Goal: Task Accomplishment & Management: Manage account settings

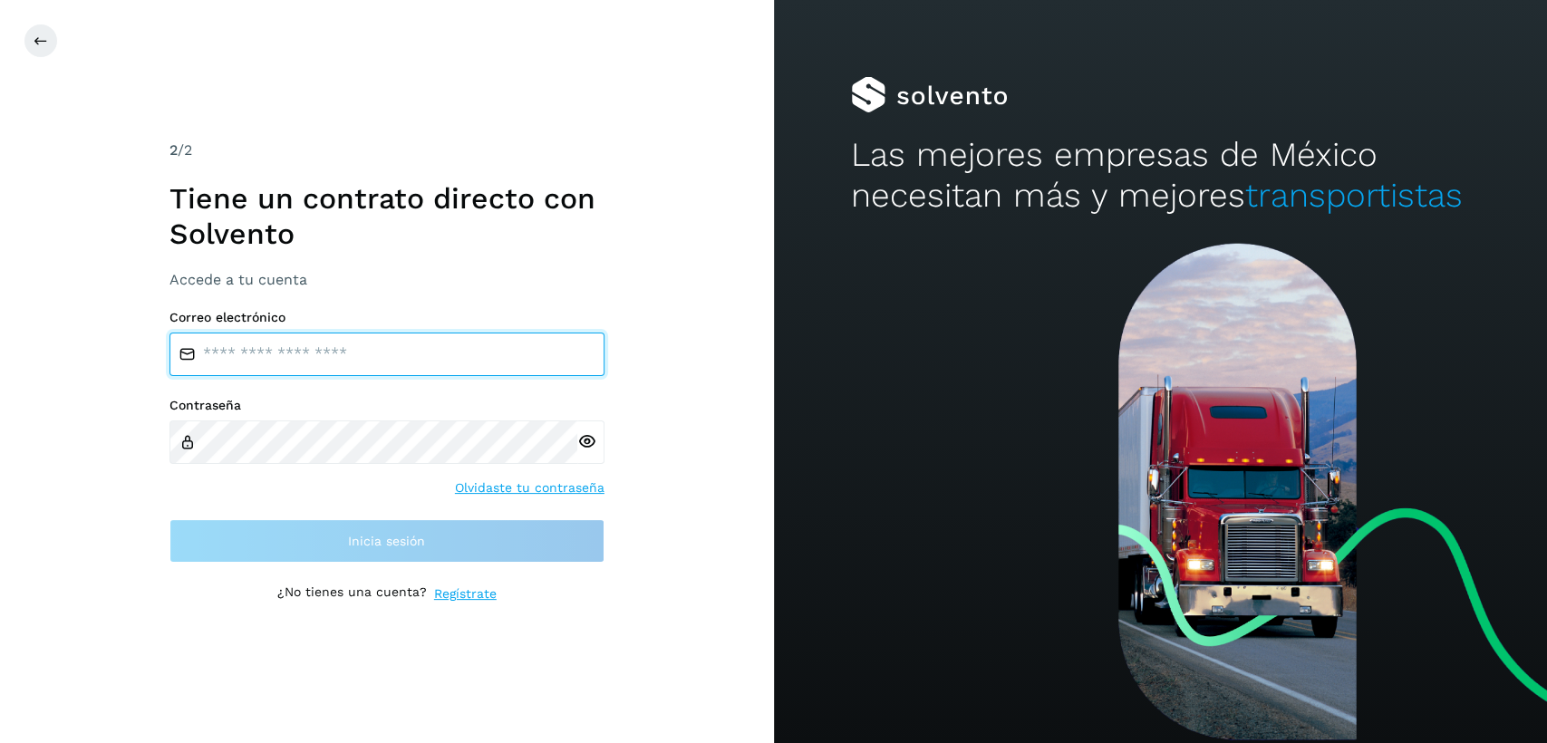
click at [340, 352] on input "email" at bounding box center [386, 355] width 435 height 44
type input "**********"
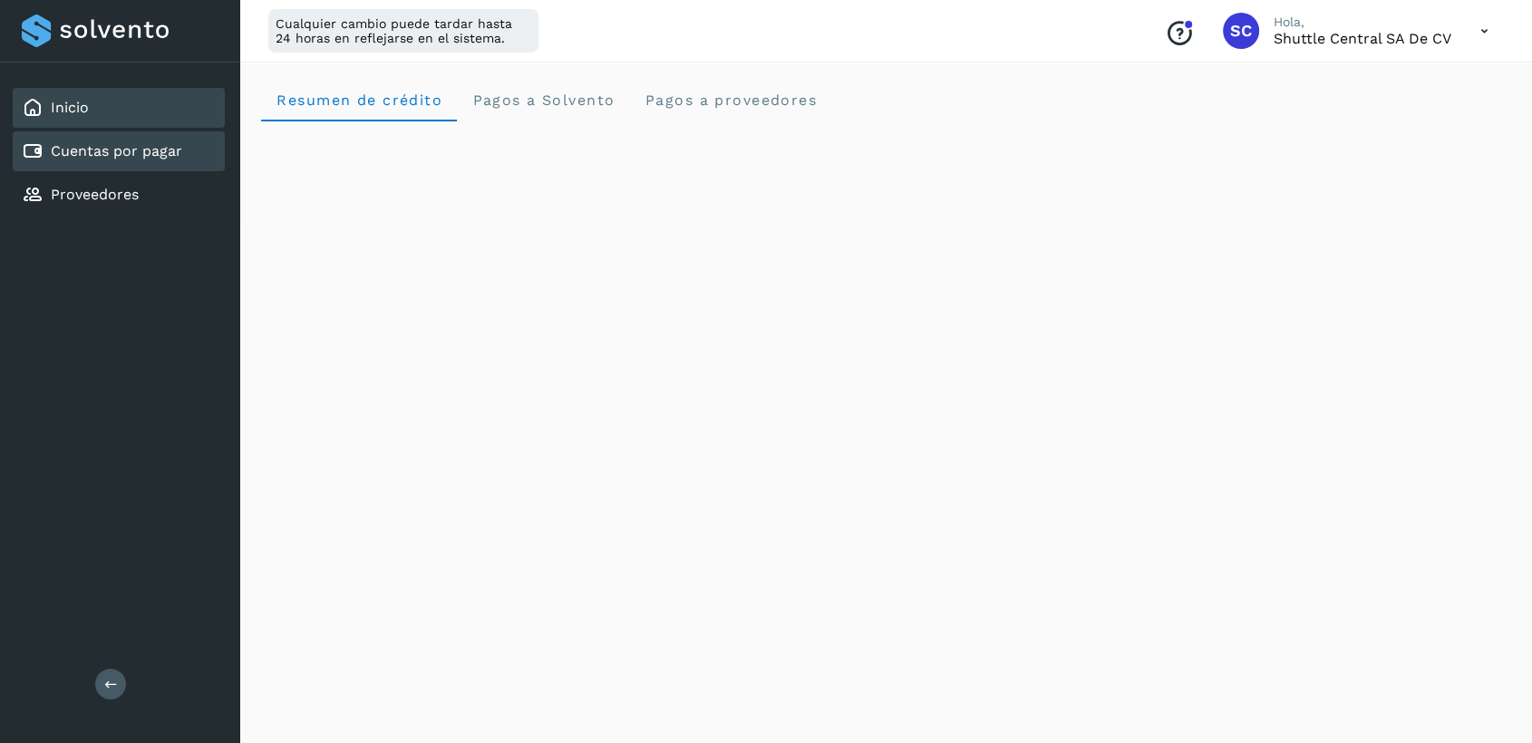
click at [168, 160] on div "Cuentas por pagar" at bounding box center [102, 151] width 160 height 22
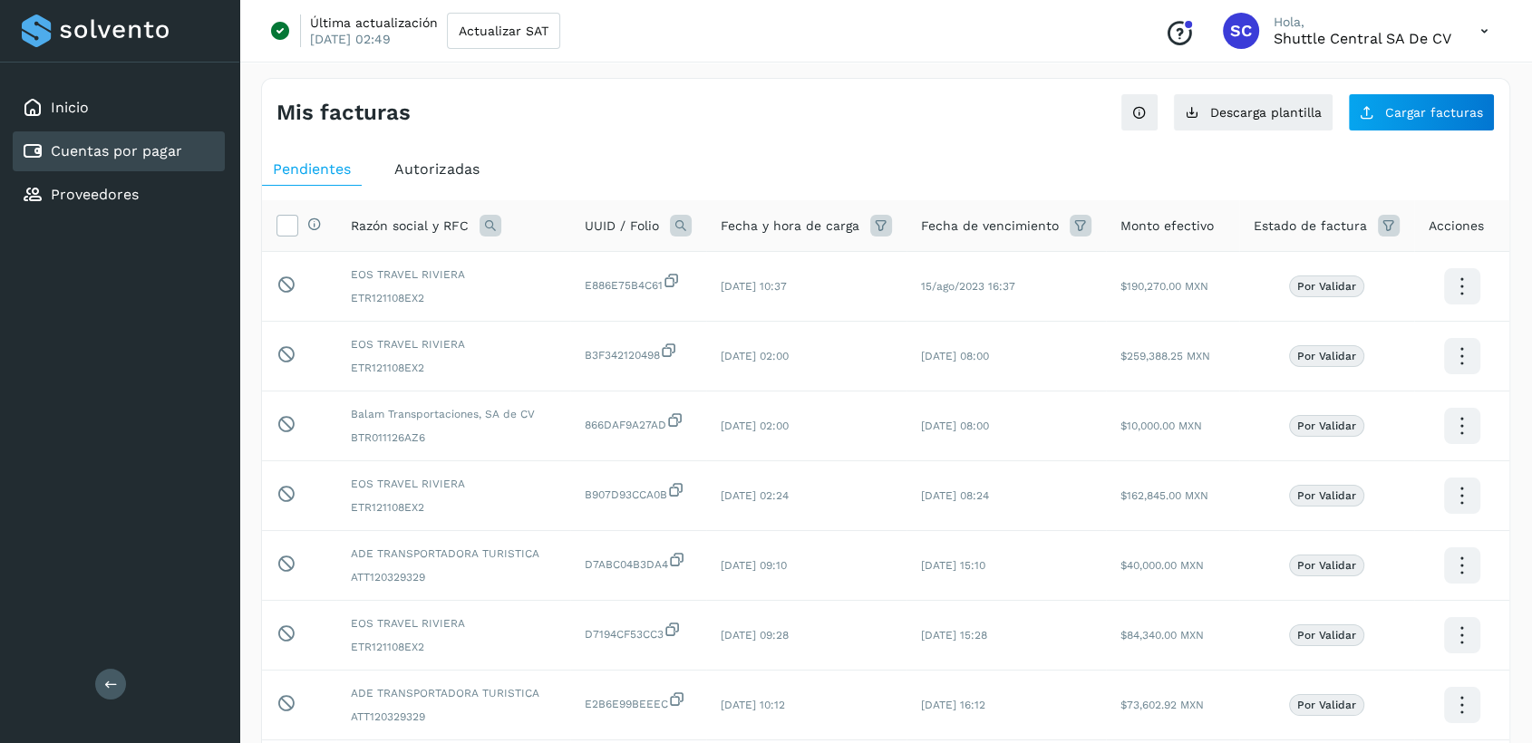
click at [458, 176] on span "Autorizadas" at bounding box center [436, 168] width 85 height 17
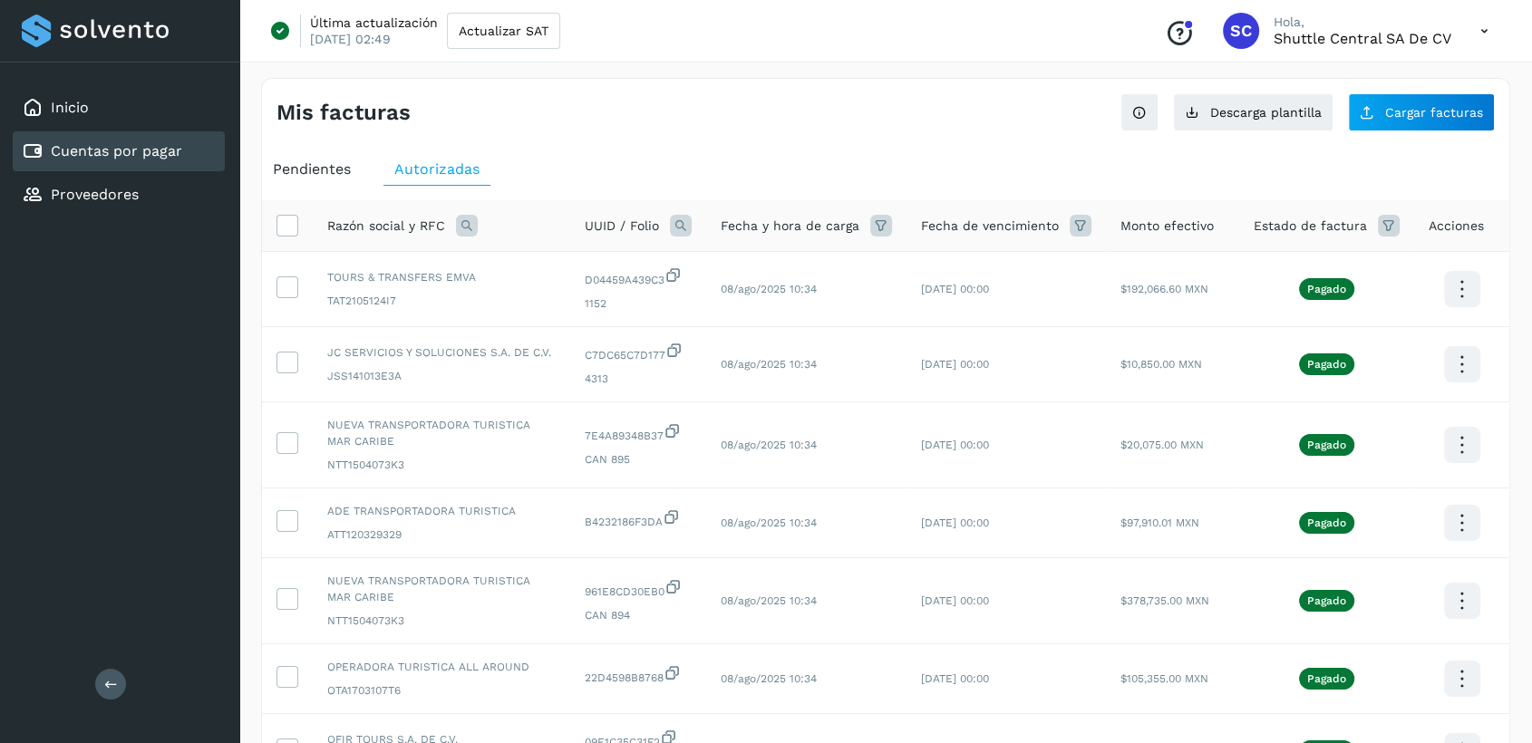
click at [1486, 31] on icon at bounding box center [1484, 31] width 37 height 37
click at [1362, 125] on div "Cerrar sesión" at bounding box center [1394, 117] width 216 height 34
